Goal: Transaction & Acquisition: Purchase product/service

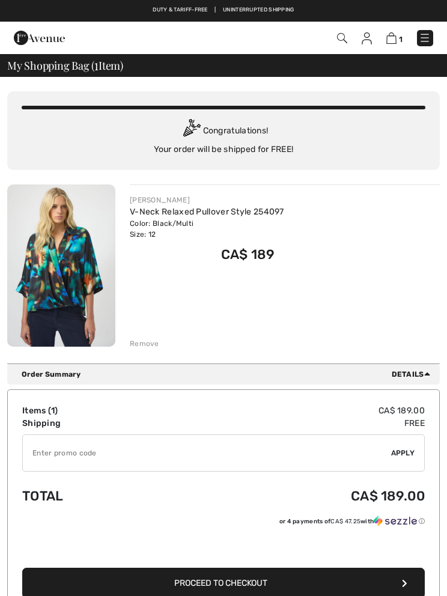
click at [149, 341] on div "Remove" at bounding box center [144, 344] width 29 height 11
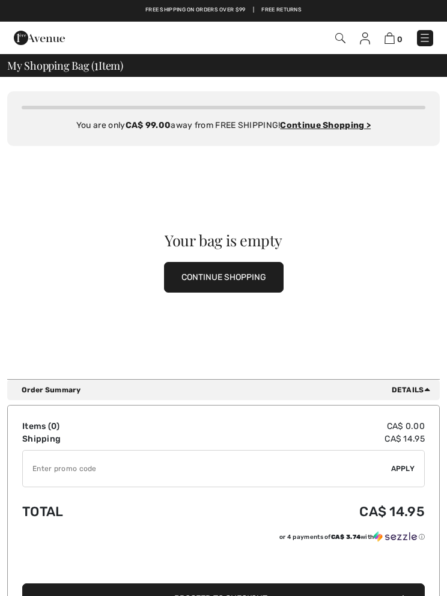
click at [228, 279] on button "CONTINUE SHOPPING" at bounding box center [224, 277] width 120 height 31
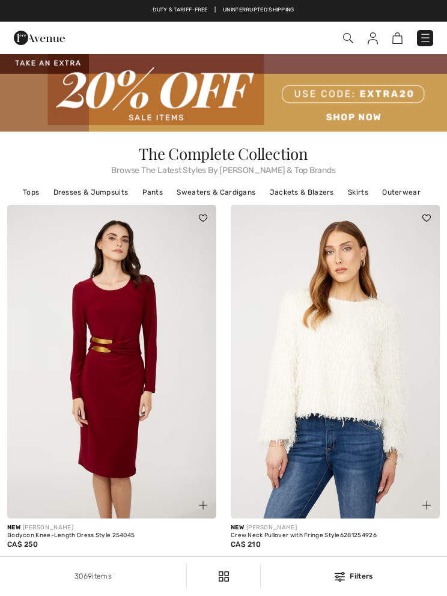
checkbox input "true"
click at [30, 198] on link "Tops" at bounding box center [31, 193] width 28 height 16
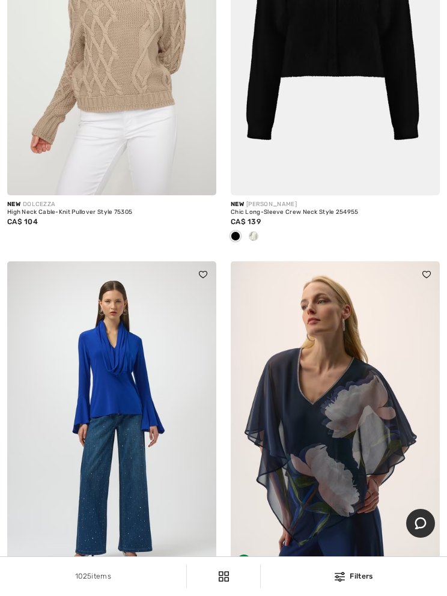
scroll to position [773, 0]
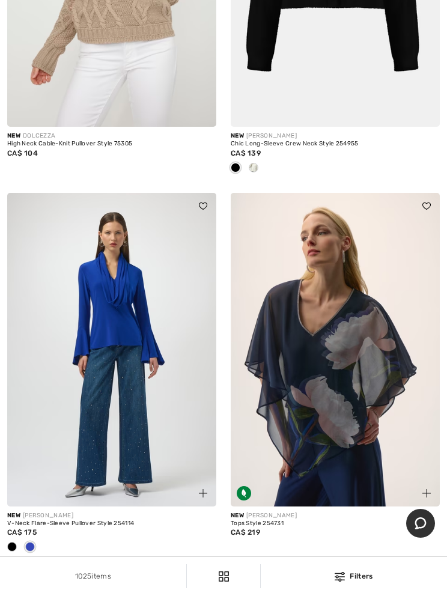
click at [344, 382] on img at bounding box center [335, 350] width 209 height 314
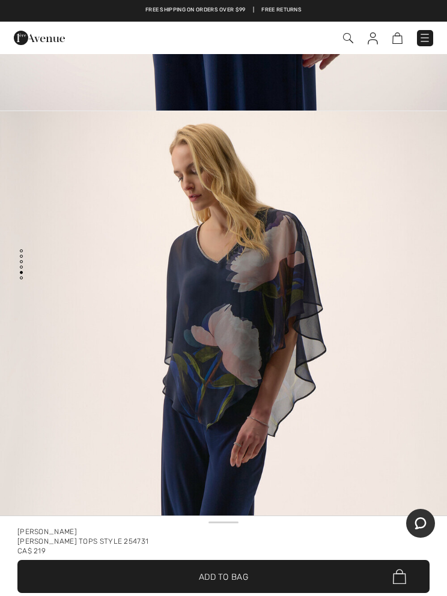
scroll to position [2470, 0]
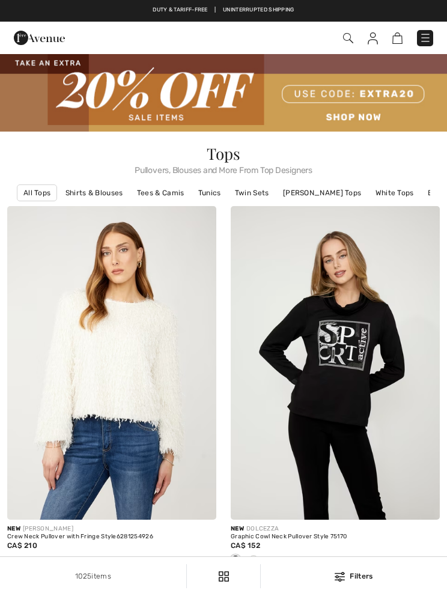
scroll to position [829, 0]
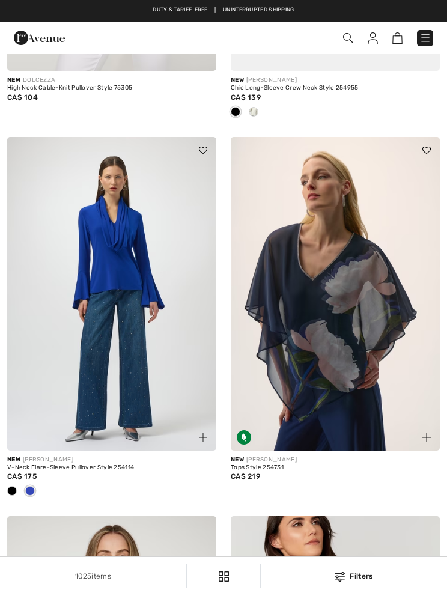
checkbox input "true"
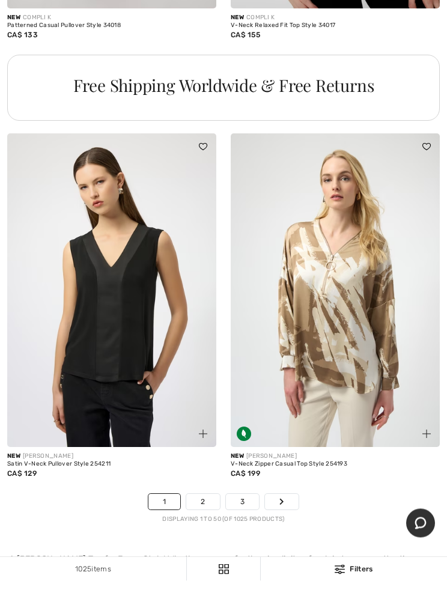
scroll to position [9448, 0]
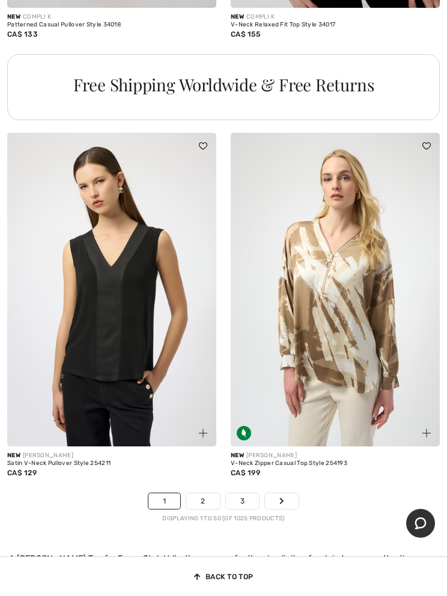
click at [198, 494] on link "2" at bounding box center [202, 502] width 33 height 16
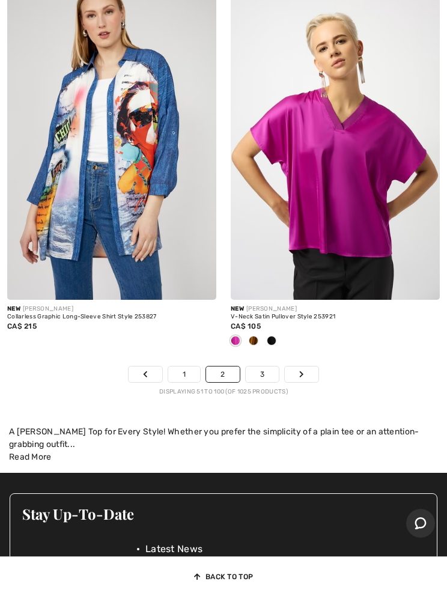
scroll to position [9466, 0]
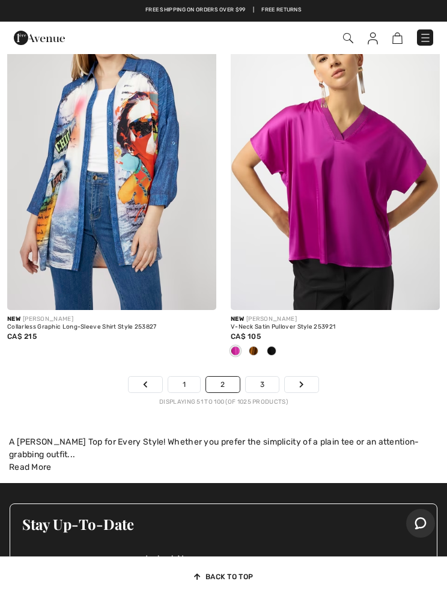
click at [259, 378] on link "3" at bounding box center [262, 385] width 33 height 16
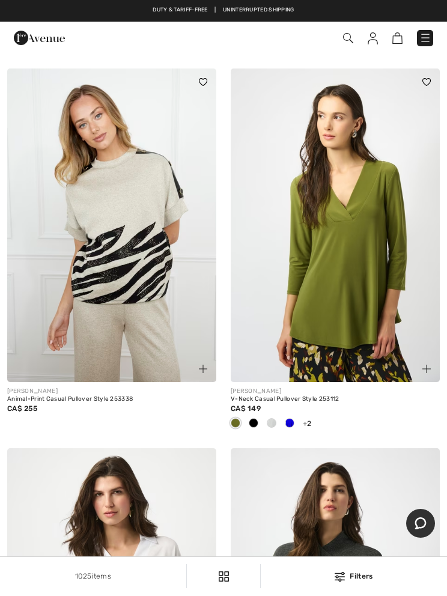
scroll to position [3177, 0]
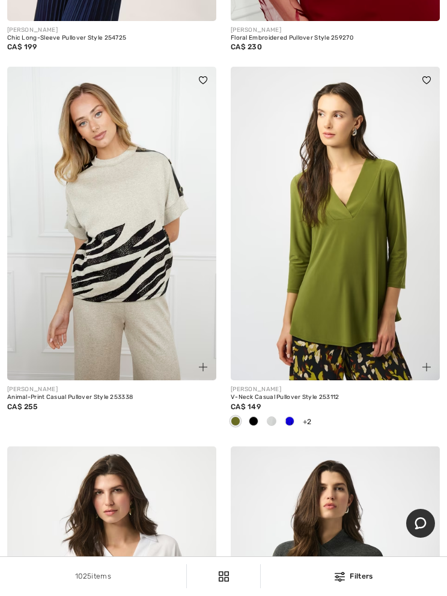
click at [337, 277] on img at bounding box center [335, 224] width 209 height 314
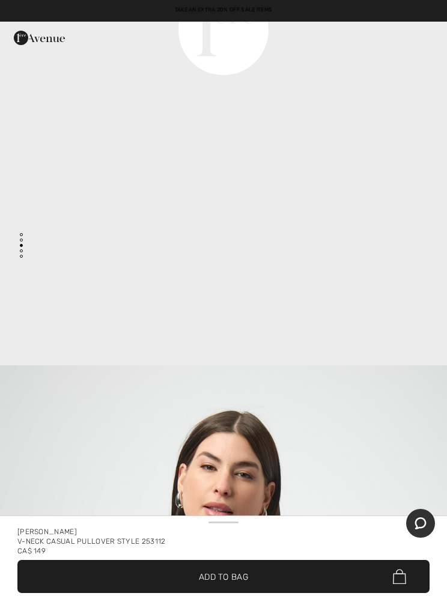
scroll to position [1626, 0]
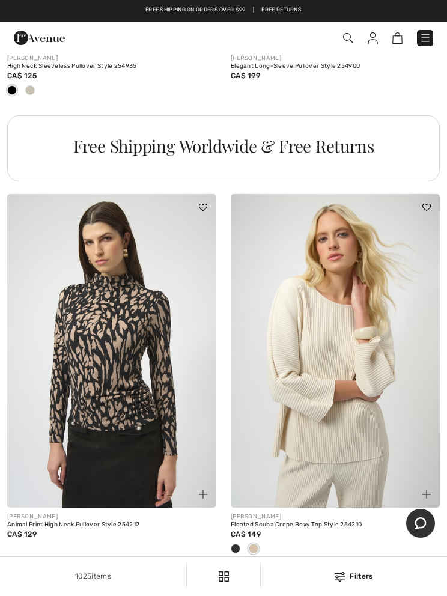
scroll to position [9442, 0]
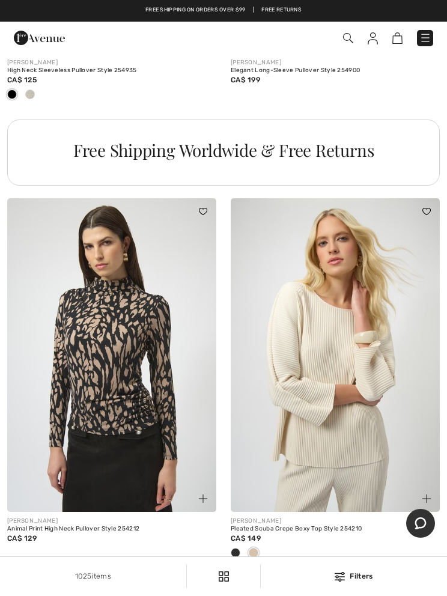
click at [260, 579] on link "4" at bounding box center [263, 587] width 33 height 16
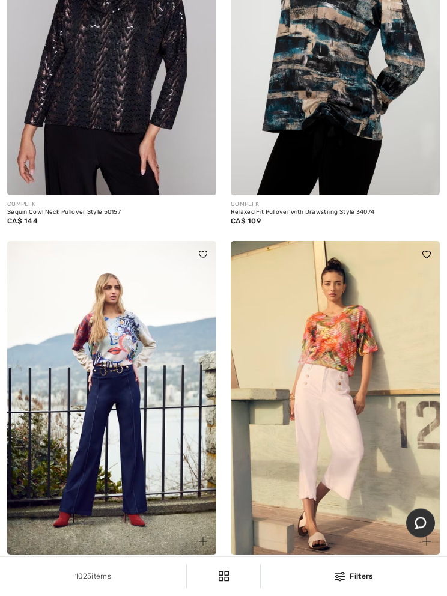
scroll to position [3688, 0]
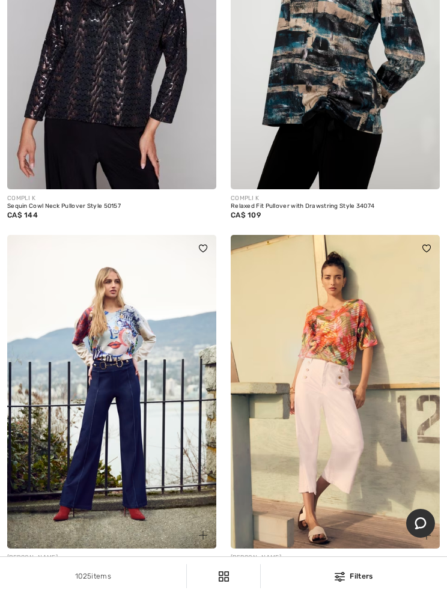
click at [117, 368] on img at bounding box center [111, 392] width 209 height 314
